Goal: Information Seeking & Learning: Check status

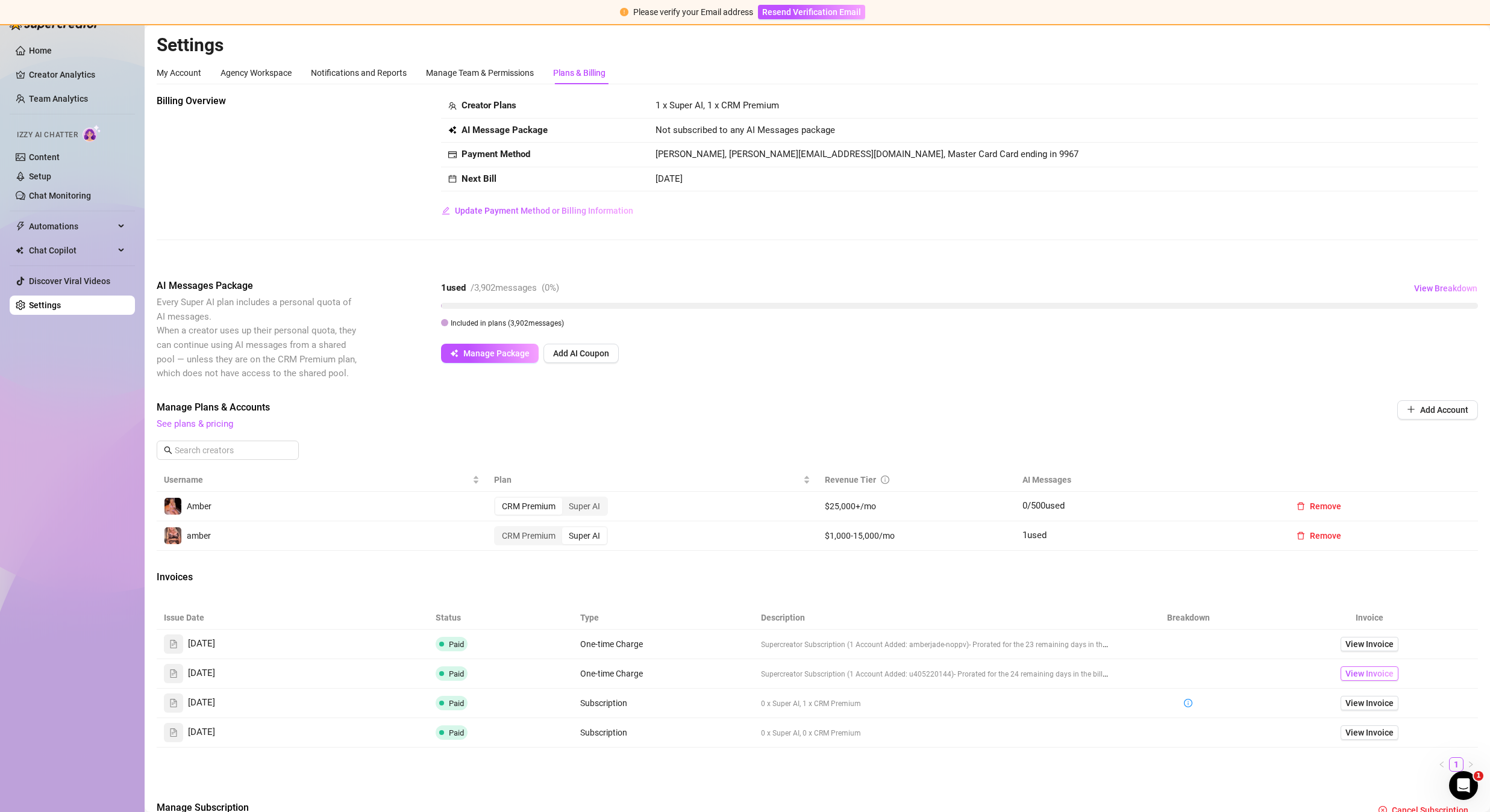
click at [1362, 673] on span "View Invoice" at bounding box center [1370, 674] width 49 height 13
click at [1380, 647] on span "View Invoice" at bounding box center [1370, 644] width 49 height 13
click at [1353, 671] on span "View Invoice" at bounding box center [1370, 674] width 49 height 13
click at [1368, 646] on span "View Invoice" at bounding box center [1370, 644] width 49 height 13
click at [1435, 286] on span "View Breakdown" at bounding box center [1445, 288] width 63 height 9
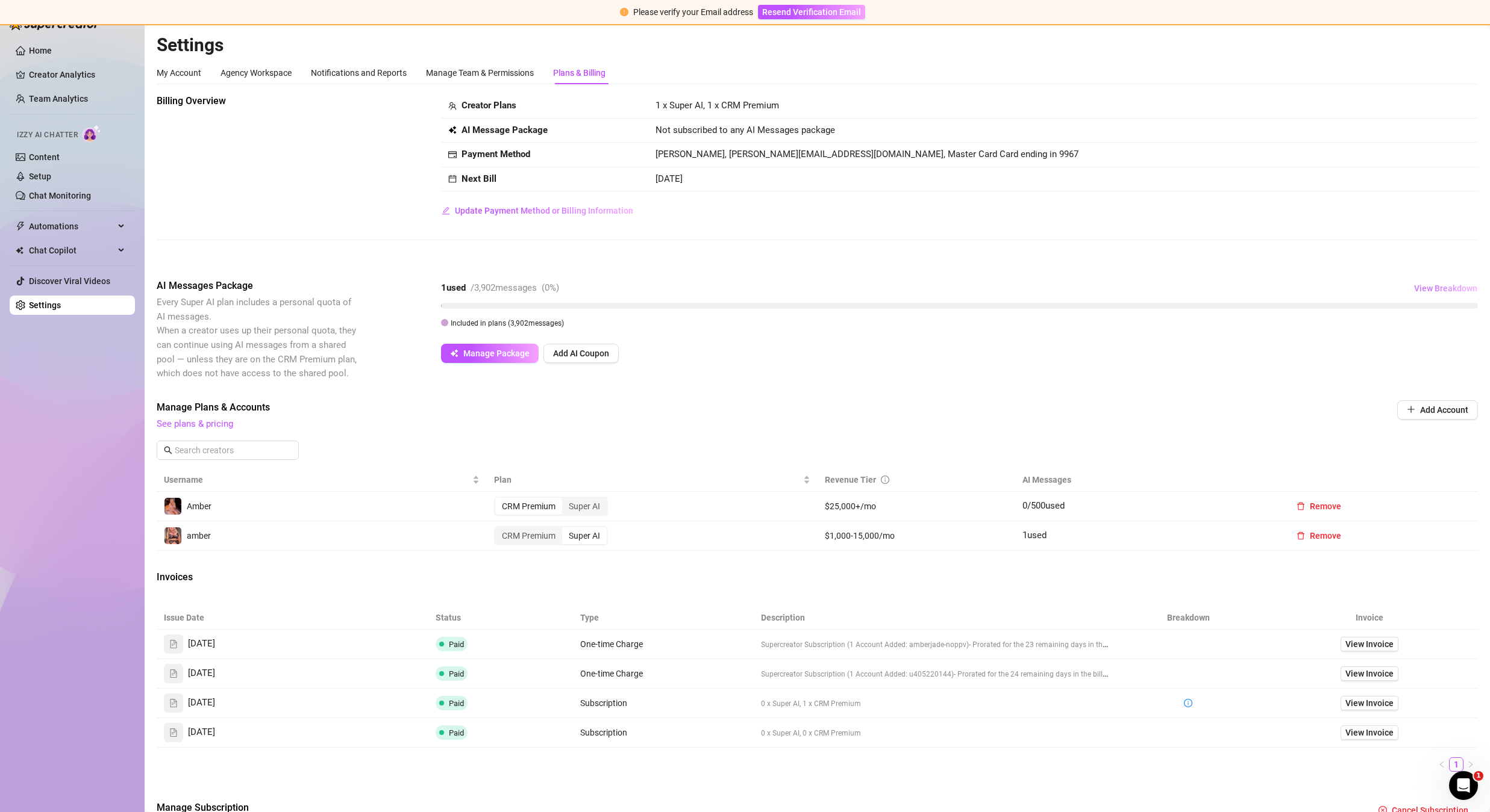
click at [1435, 286] on span "View Breakdown" at bounding box center [1445, 288] width 63 height 9
click at [1196, 391] on div "Billing Overview Creator Plans 1 x Super AI, 1 x CRM Premium AI Message Package…" at bounding box center [817, 469] width 1321 height 750
click at [1113, 381] on div "Billing Overview Creator Plans 1 x Super AI, 1 x CRM Premium AI Message Package…" at bounding box center [817, 469] width 1321 height 750
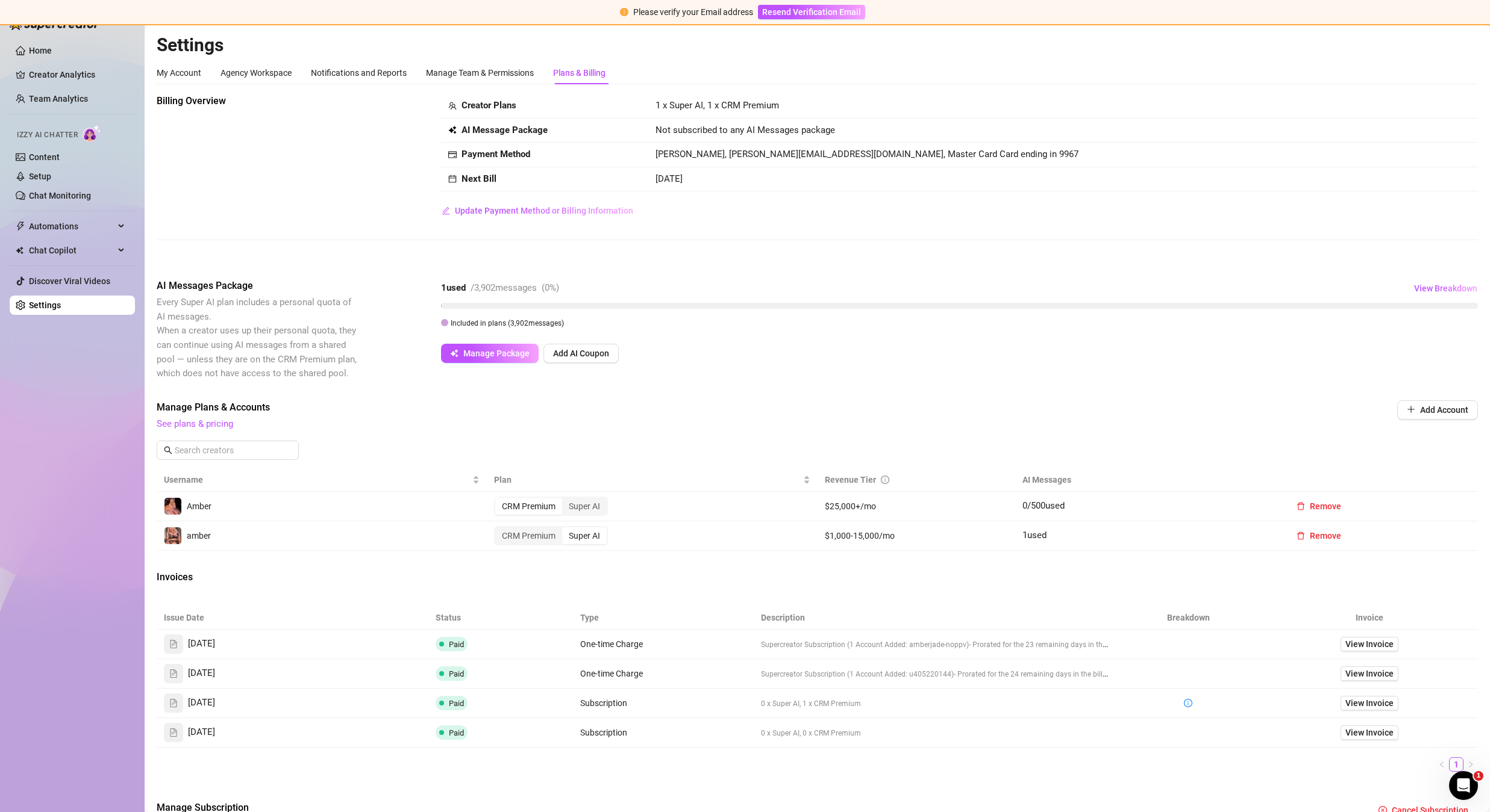
click at [1115, 376] on div "AI Messages Package Every Super AI plan includes a personal quota of AI message…" at bounding box center [817, 329] width 1321 height 102
click at [1364, 731] on span "View Invoice" at bounding box center [1370, 733] width 49 height 13
click at [1359, 704] on span "View Invoice" at bounding box center [1370, 704] width 49 height 13
